Goal: Task Accomplishment & Management: Use online tool/utility

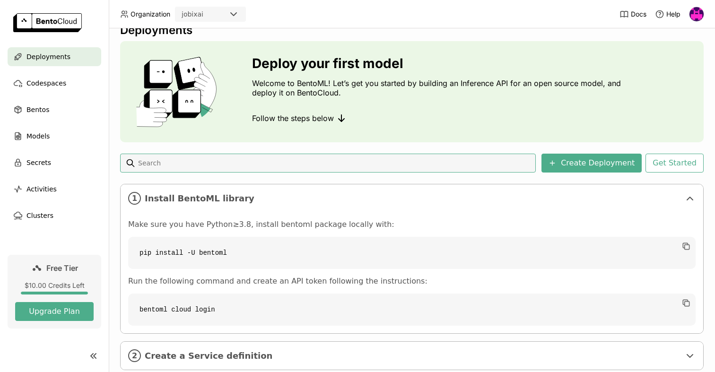
scroll to position [11, 0]
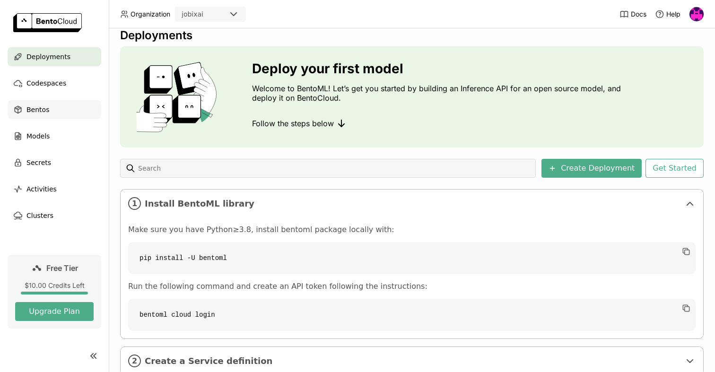
click at [56, 110] on div "Bentos" at bounding box center [55, 109] width 94 height 19
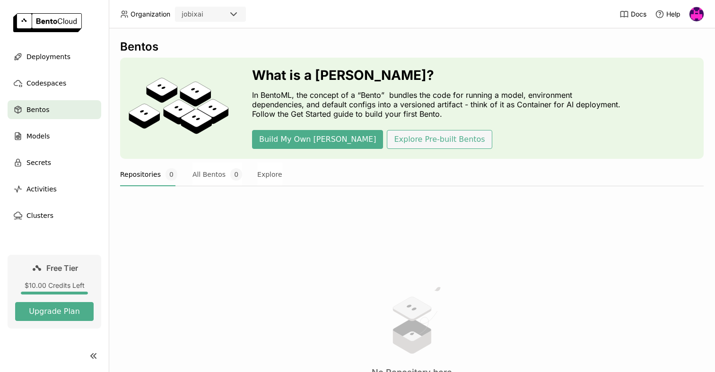
click at [391, 139] on button "Explore Pre-built Bentos" at bounding box center [439, 139] width 105 height 19
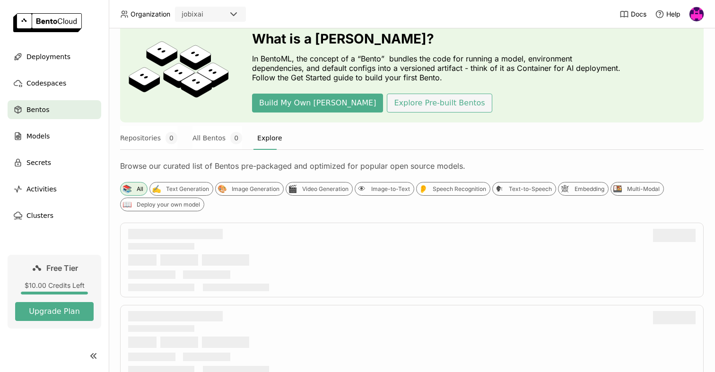
scroll to position [37, 0]
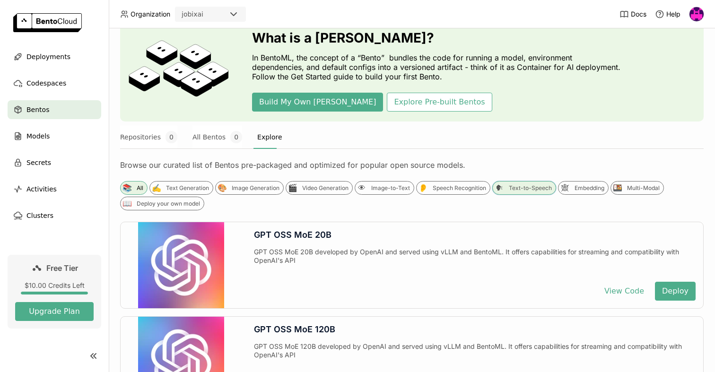
click at [533, 188] on div "Text-to-Speech" at bounding box center [530, 188] width 43 height 8
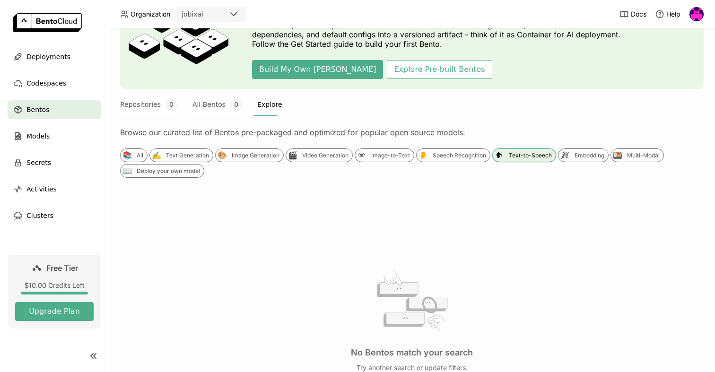
scroll to position [83, 0]
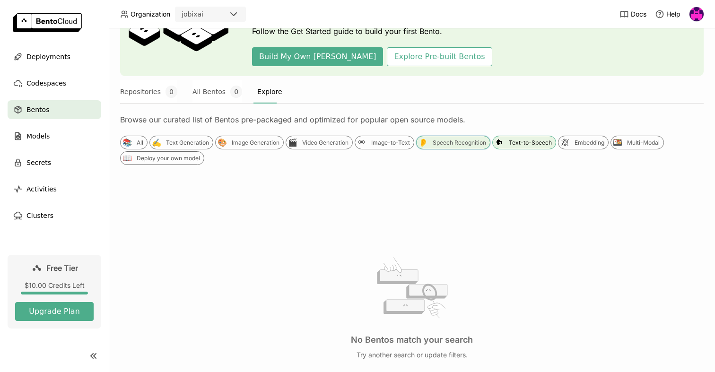
click at [447, 141] on div "Speech Recognition" at bounding box center [458, 143] width 53 height 8
click at [376, 143] on div "Image-to-Text" at bounding box center [390, 143] width 39 height 8
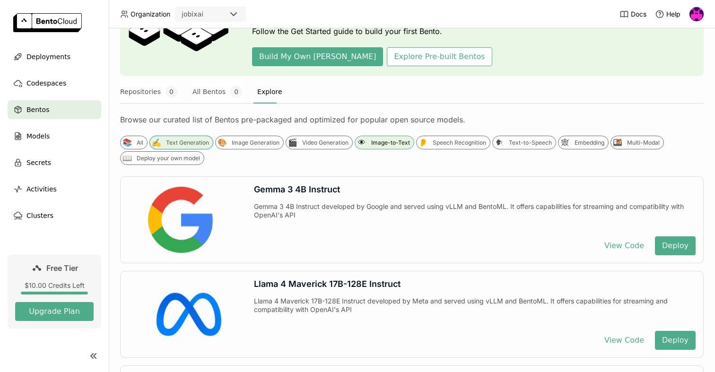
click at [182, 144] on div "Text Generation" at bounding box center [187, 143] width 43 height 8
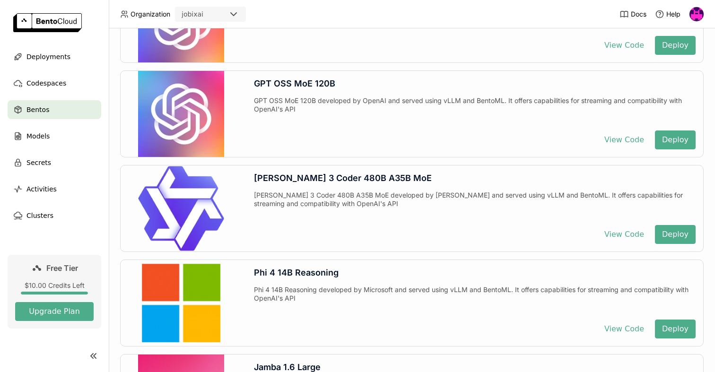
scroll to position [284, 0]
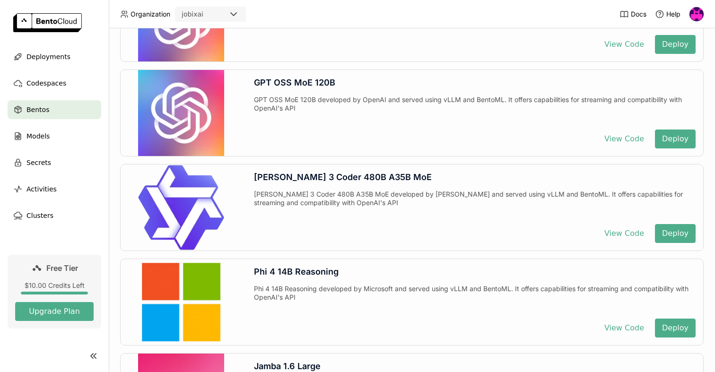
click at [308, 174] on div "[PERSON_NAME] 3 Coder 480B A35B MoE" at bounding box center [474, 177] width 441 height 10
click at [53, 140] on div "Models" at bounding box center [55, 136] width 94 height 19
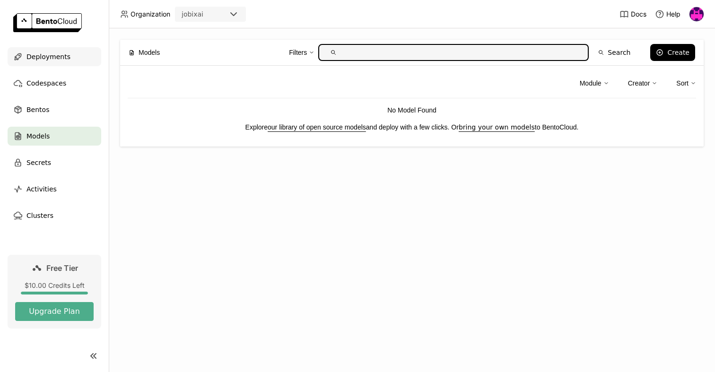
click at [64, 59] on span "Deployments" at bounding box center [48, 56] width 44 height 11
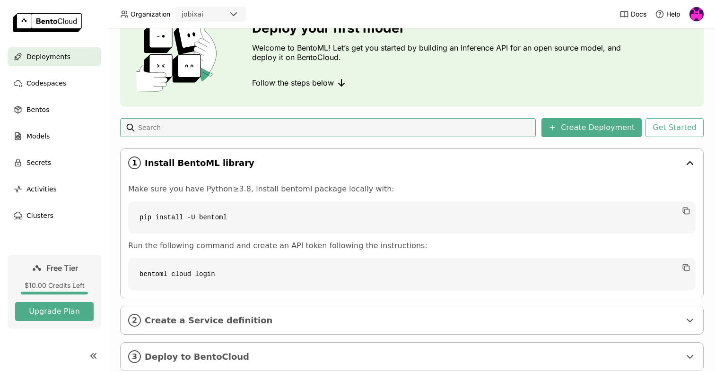
scroll to position [77, 0]
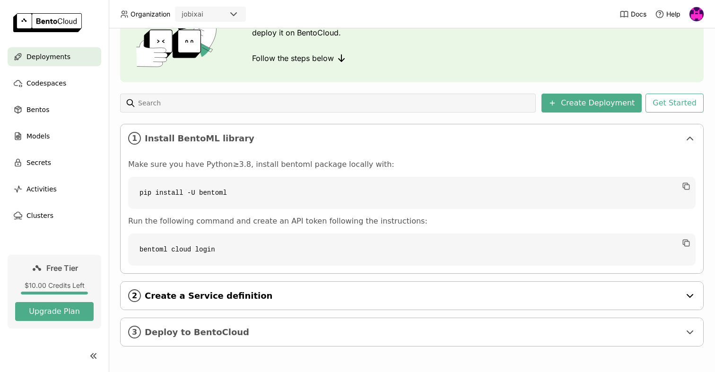
click at [296, 224] on span "Create a Service definition" at bounding box center [412, 296] width 535 height 10
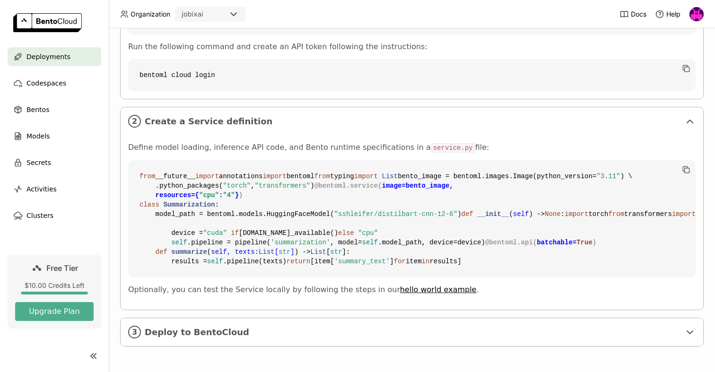
scroll to position [421, 0]
click at [161, 224] on span "Deploy to BentoCloud" at bounding box center [412, 332] width 535 height 10
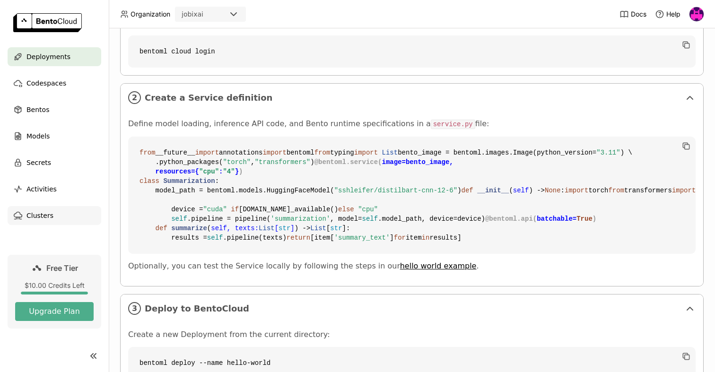
scroll to position [266, 0]
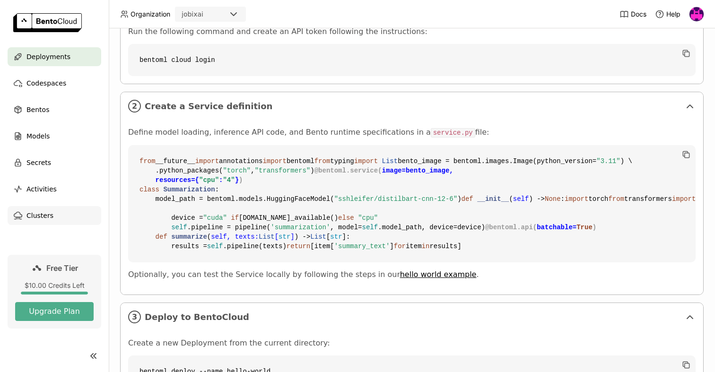
click at [52, 219] on div "Clusters" at bounding box center [55, 215] width 94 height 19
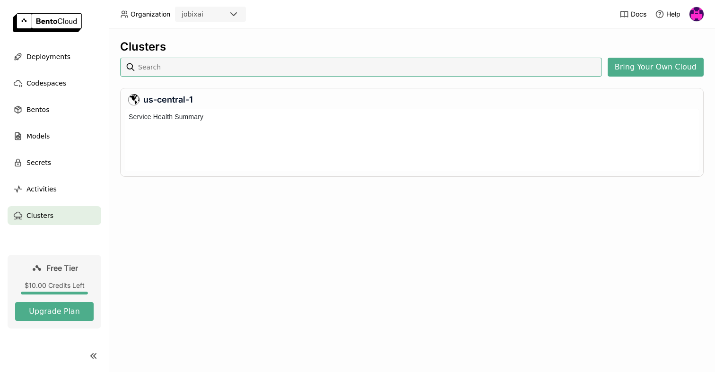
scroll to position [58, 570]
click at [52, 130] on div "Models" at bounding box center [55, 136] width 94 height 19
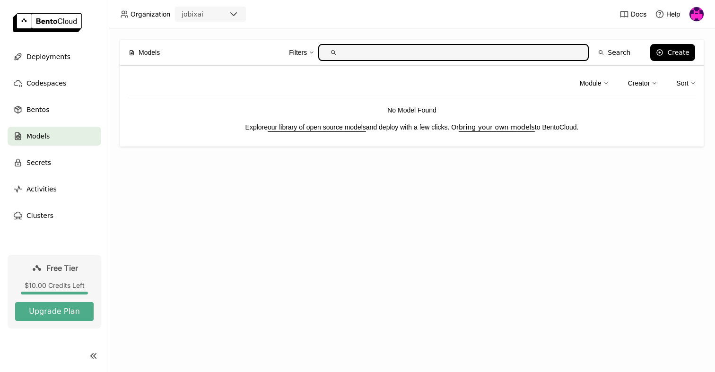
click at [298, 125] on link "our library of open source models" at bounding box center [317, 127] width 98 height 8
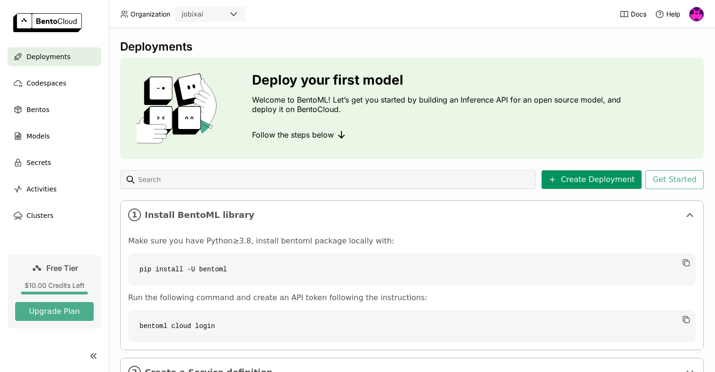
click at [591, 178] on button "Create Deployment" at bounding box center [591, 179] width 100 height 19
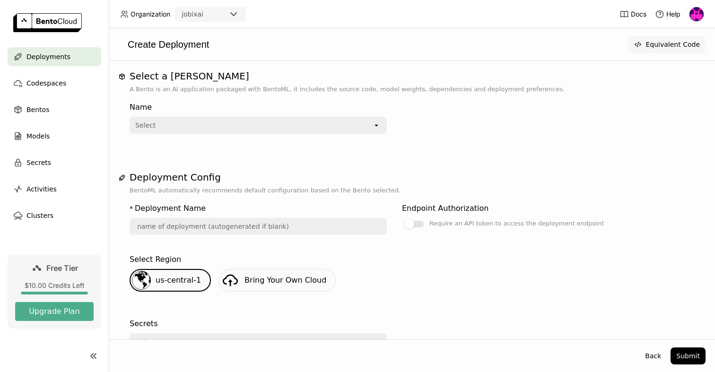
click at [660, 43] on button "Equivalent Code" at bounding box center [666, 44] width 77 height 17
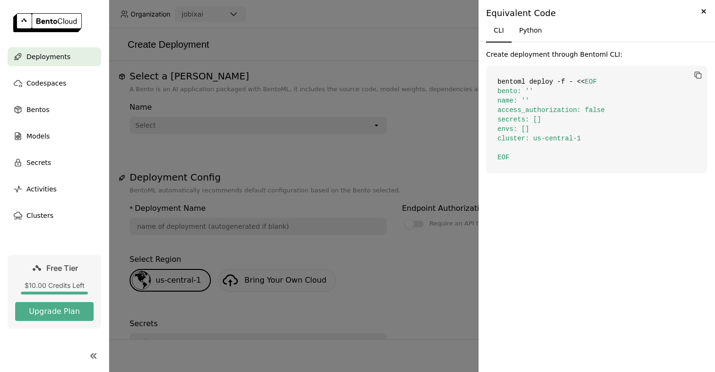
click at [306, 151] on div at bounding box center [357, 186] width 715 height 372
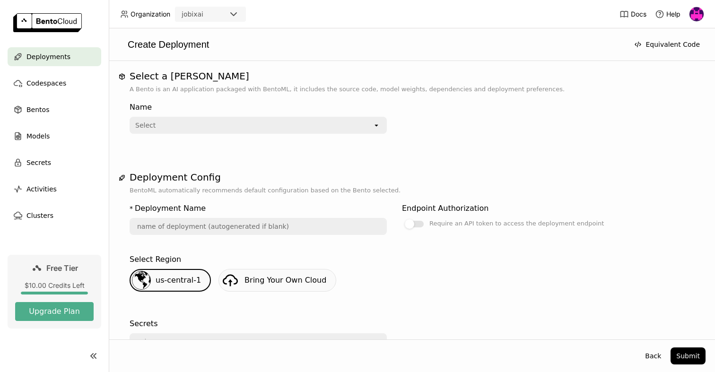
click at [280, 122] on div "Select" at bounding box center [251, 125] width 242 height 15
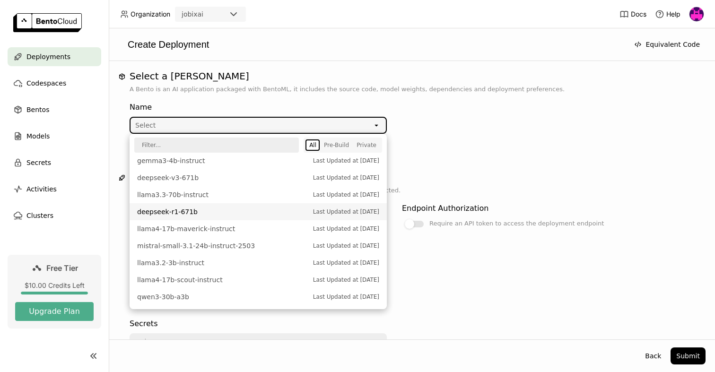
scroll to position [320, 0]
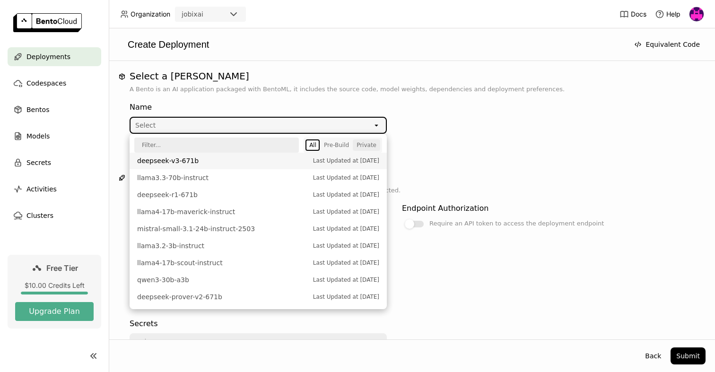
click at [363, 143] on div "Private" at bounding box center [366, 145] width 20 height 8
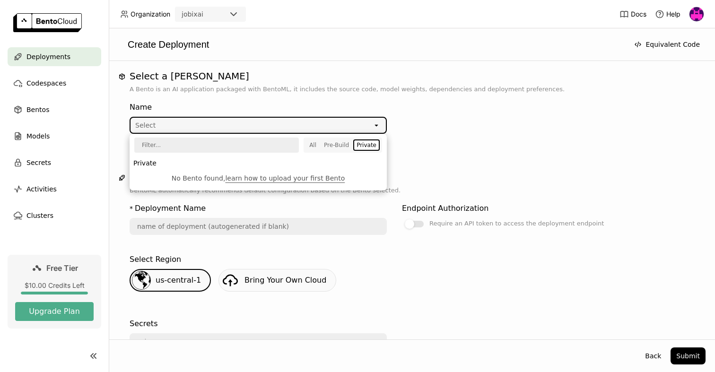
click at [429, 129] on div "Name Select open" at bounding box center [394, 116] width 529 height 36
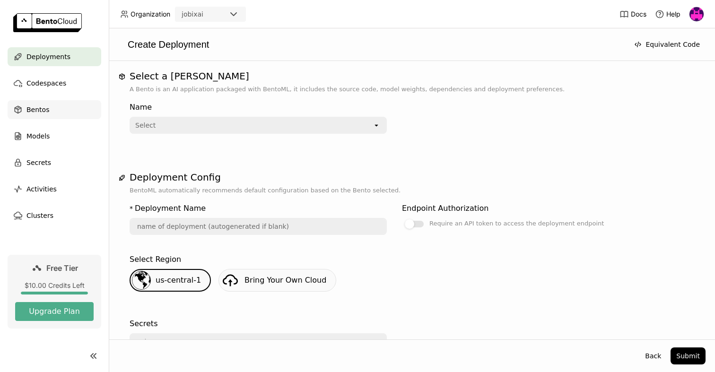
click at [50, 103] on div "Bentos" at bounding box center [55, 109] width 94 height 19
